Goal: Task Accomplishment & Management: Use online tool/utility

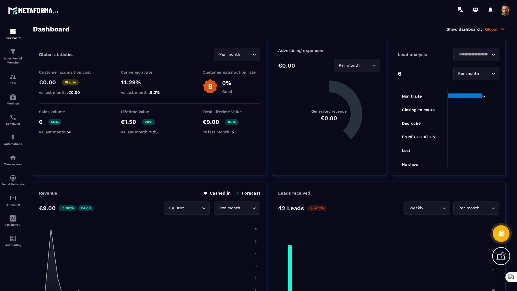
click at [11, 57] on p "Sales Funnel Website" at bounding box center [12, 61] width 23 height 8
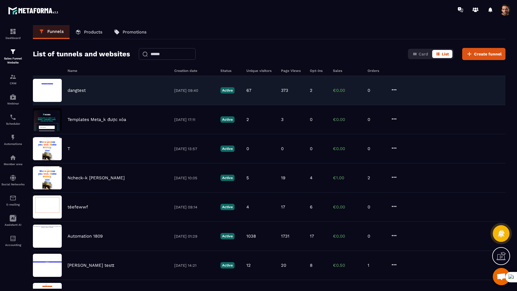
click at [84, 88] on p "dangtest" at bounding box center [77, 90] width 18 height 5
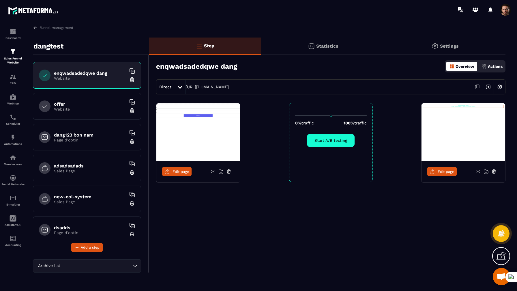
click at [173, 175] on link "Edit page" at bounding box center [176, 171] width 29 height 9
